Goal: Find specific page/section: Find specific page/section

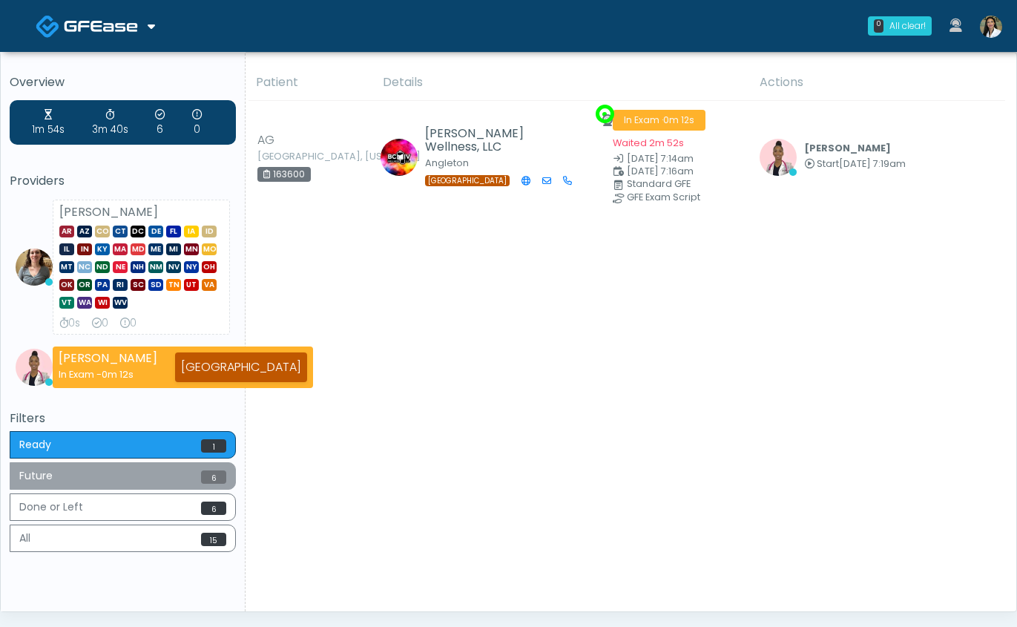
click at [154, 477] on button "Future 6" at bounding box center [123, 475] width 226 height 27
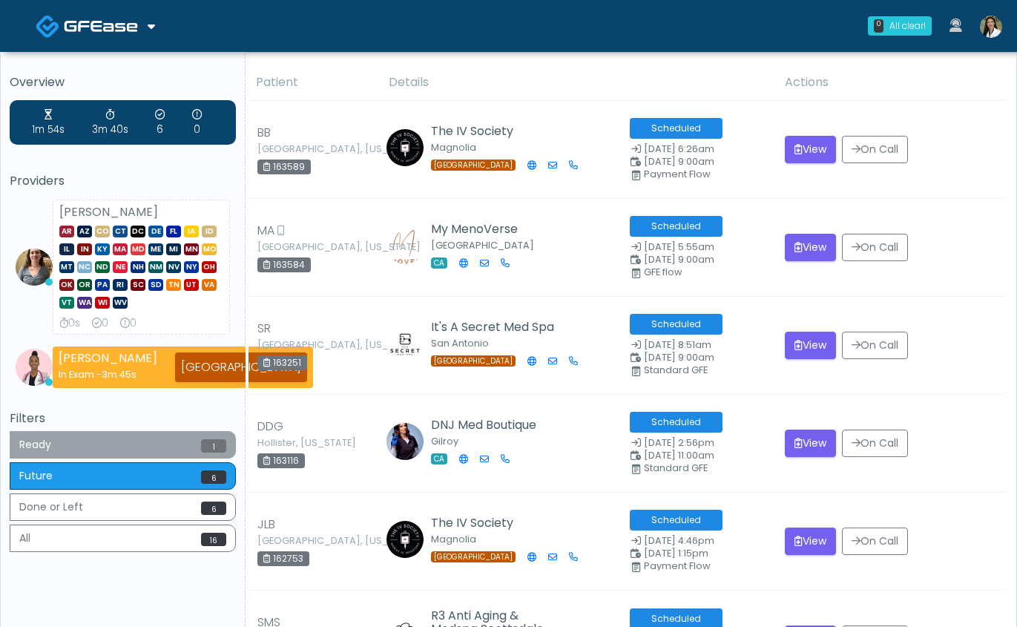
click at [159, 435] on button "Ready 1" at bounding box center [123, 444] width 226 height 27
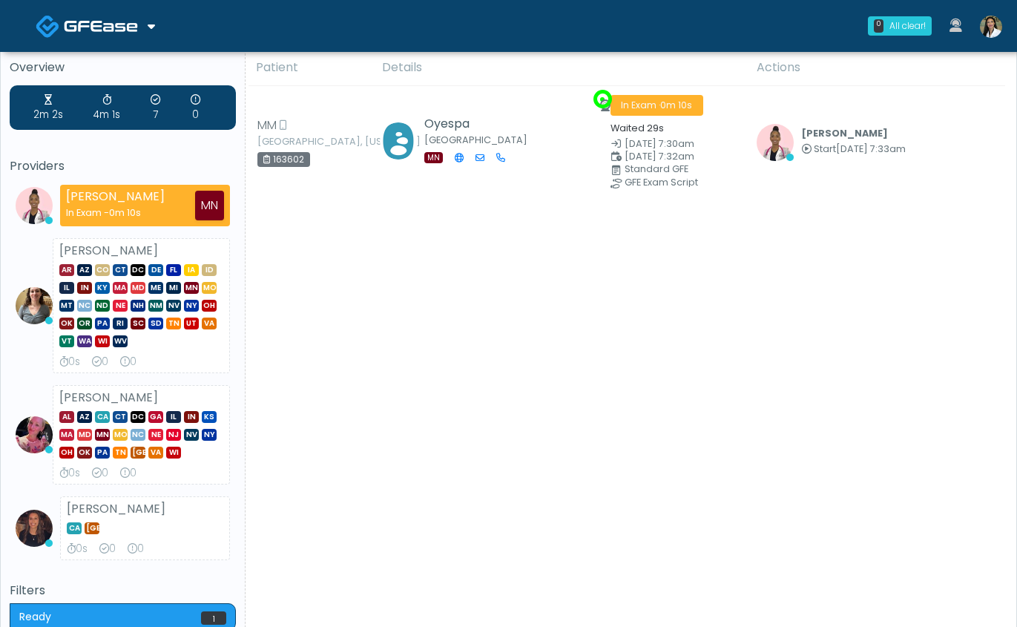
scroll to position [13, 0]
